Goal: Information Seeking & Learning: Learn about a topic

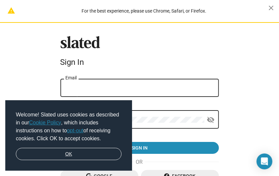
type input "[EMAIL_ADDRESS][DOMAIN_NAME]"
click at [69, 154] on link "OK" at bounding box center [69, 154] width 106 height 13
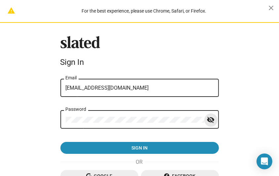
click at [210, 116] on mat-icon "visibility_off" at bounding box center [211, 120] width 8 height 10
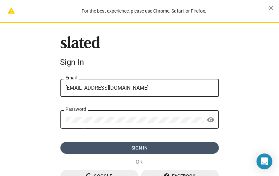
click at [171, 146] on span "Sign in" at bounding box center [140, 148] width 148 height 12
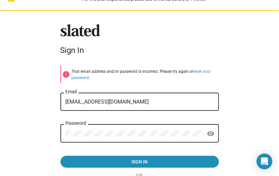
scroll to position [77, 0]
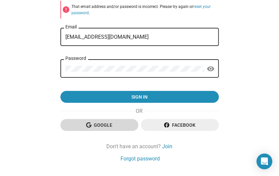
click at [106, 122] on span "Google" at bounding box center [99, 125] width 67 height 12
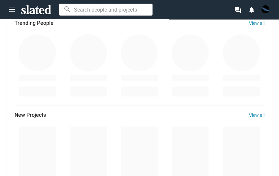
scroll to position [295, 0]
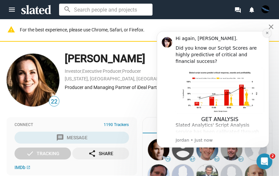
click at [267, 30] on button "Dismiss notification" at bounding box center [266, 32] width 9 height 9
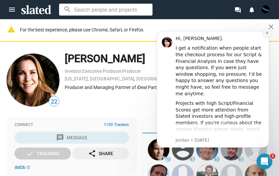
click at [266, 30] on button "Dismiss notification" at bounding box center [266, 32] width 9 height 9
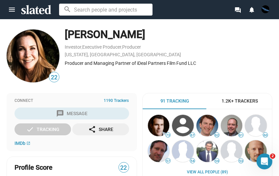
scroll to position [19, 0]
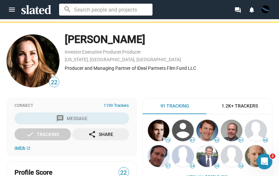
click at [54, 82] on span "22" at bounding box center [54, 82] width 10 height 9
click at [33, 66] on img at bounding box center [33, 60] width 53 height 53
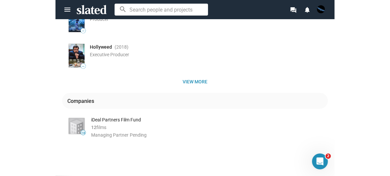
scroll to position [364, 0]
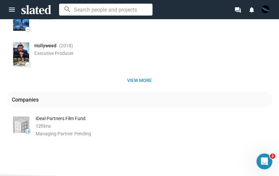
click at [23, 120] on img at bounding box center [21, 125] width 16 height 16
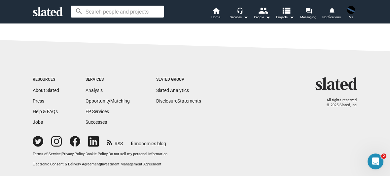
scroll to position [200, 0]
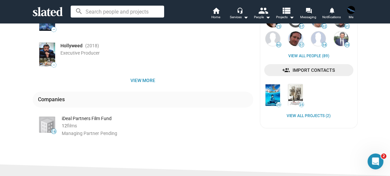
click at [75, 125] on span "films" at bounding box center [72, 125] width 10 height 5
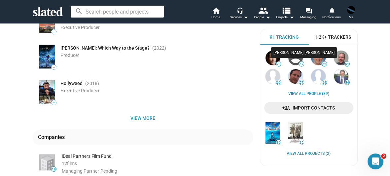
scroll to position [162, 0]
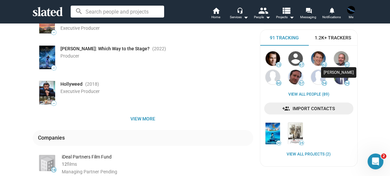
click at [279, 70] on div "Michael Hansen" at bounding box center [338, 72] width 35 height 11
click at [279, 59] on img at bounding box center [341, 58] width 15 height 15
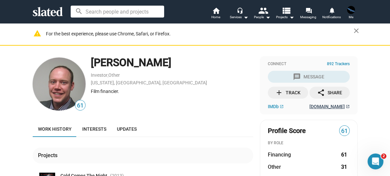
click at [279, 104] on span "3pointcapital.com" at bounding box center [326, 106] width 35 height 5
click at [108, 73] on link "Other" at bounding box center [114, 74] width 12 height 5
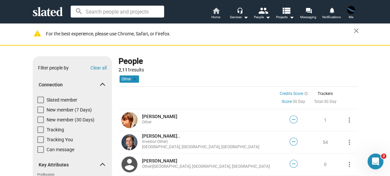
click at [218, 11] on mat-icon "home" at bounding box center [216, 11] width 8 height 8
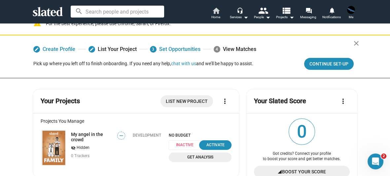
scroll to position [38, 0]
